Goal: Information Seeking & Learning: Learn about a topic

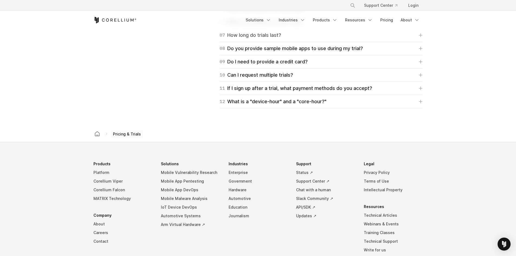
click at [240, 32] on div "07 How long do trials last?" at bounding box center [249, 35] width 61 height 8
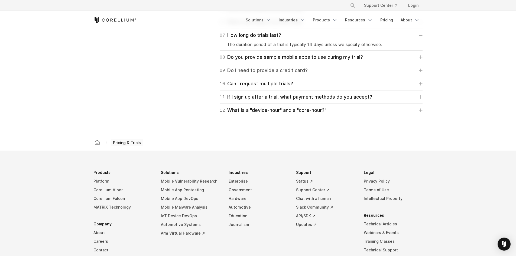
click at [274, 70] on div "09 Do I need to provide a credit card?" at bounding box center [263, 71] width 88 height 8
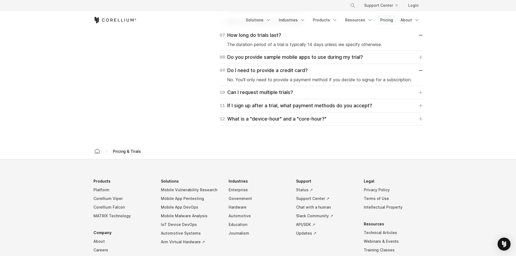
click at [383, 21] on link "Pricing" at bounding box center [386, 20] width 19 height 10
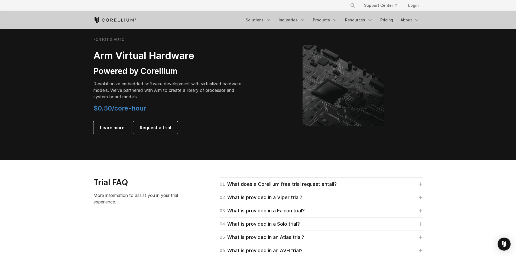
scroll to position [649, 0]
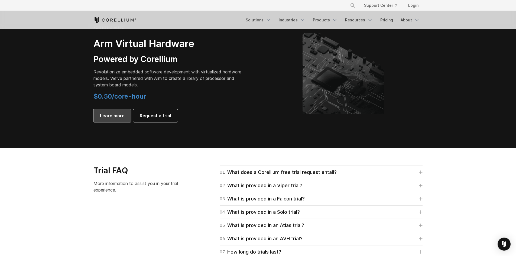
click at [113, 113] on span "Learn more" at bounding box center [112, 115] width 25 height 6
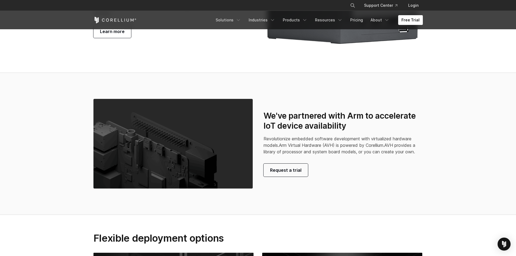
scroll to position [1082, 0]
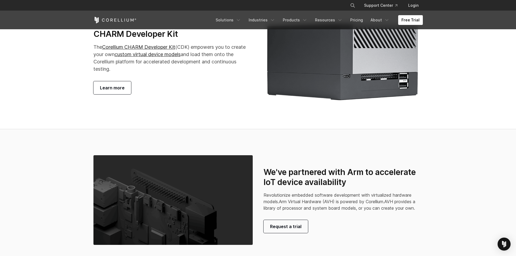
click at [116, 91] on span "Learn more" at bounding box center [112, 87] width 25 height 6
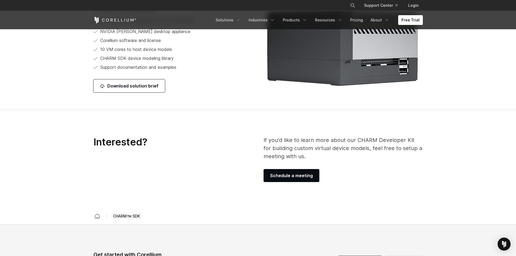
scroll to position [731, 0]
click at [129, 89] on link "Download solution brief" at bounding box center [128, 86] width 71 height 13
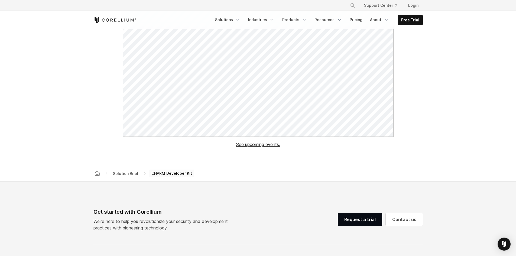
scroll to position [135, 0]
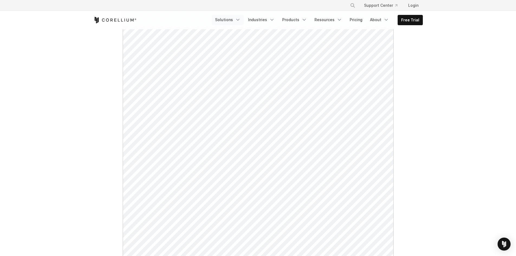
click at [240, 18] on icon "Navigation Menu" at bounding box center [237, 19] width 5 height 5
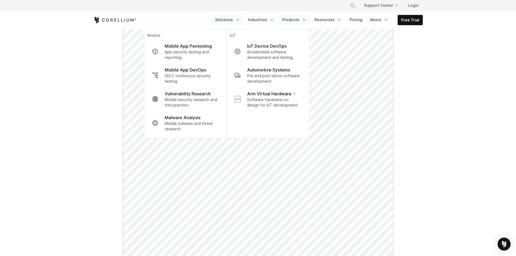
click at [310, 18] on link "Products" at bounding box center [294, 20] width 31 height 10
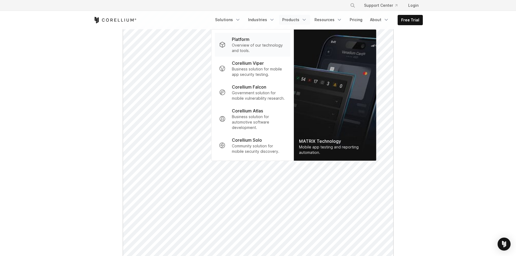
click at [276, 47] on p "Overview of our technology and tools." at bounding box center [259, 47] width 54 height 11
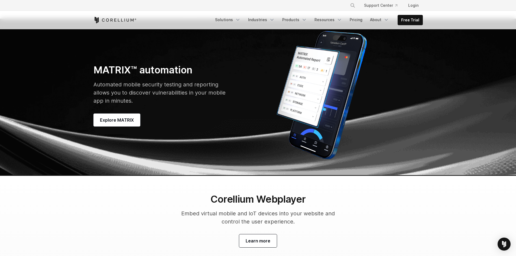
scroll to position [1543, 0]
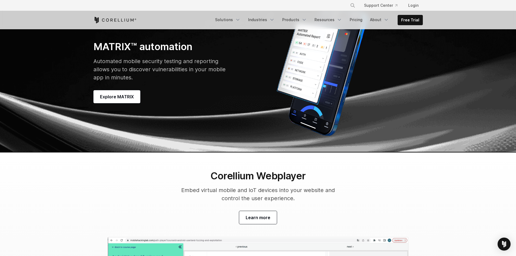
scroll to position [1515, 0]
